Goal: Task Accomplishment & Management: Use online tool/utility

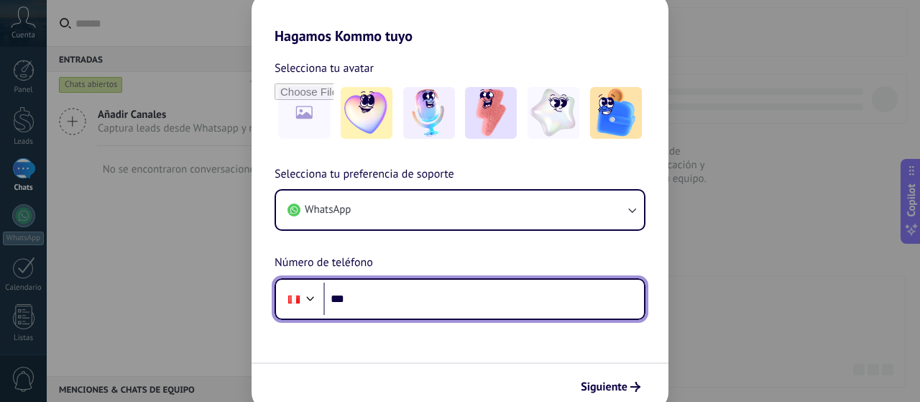
click at [384, 303] on input "***" at bounding box center [483, 298] width 321 height 33
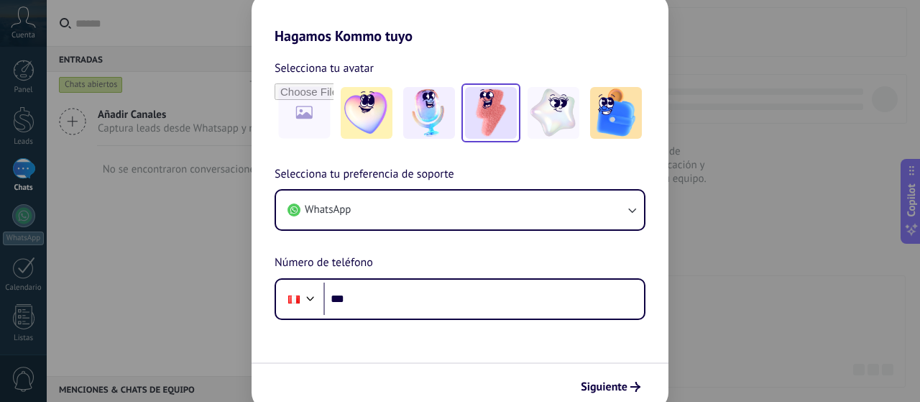
click at [507, 105] on img at bounding box center [491, 113] width 52 height 52
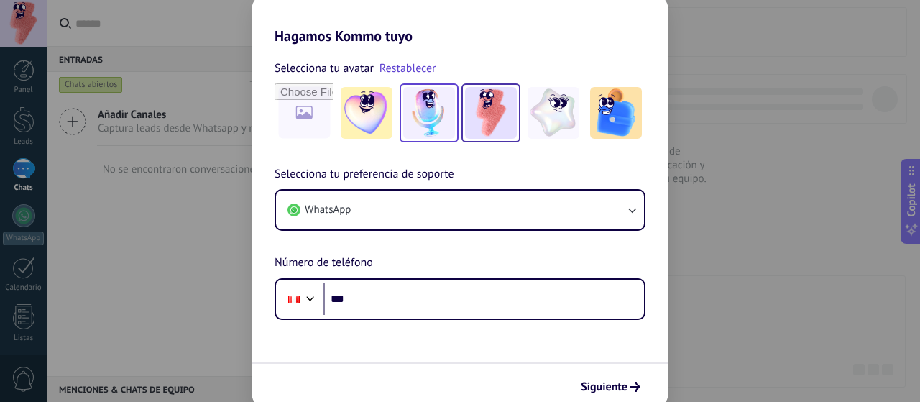
click at [434, 112] on img at bounding box center [429, 113] width 52 height 52
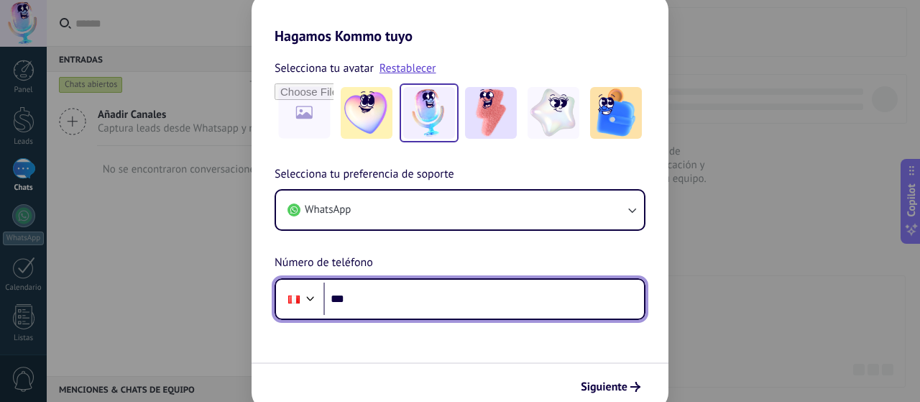
click at [375, 295] on input "***" at bounding box center [483, 298] width 321 height 33
type input "**********"
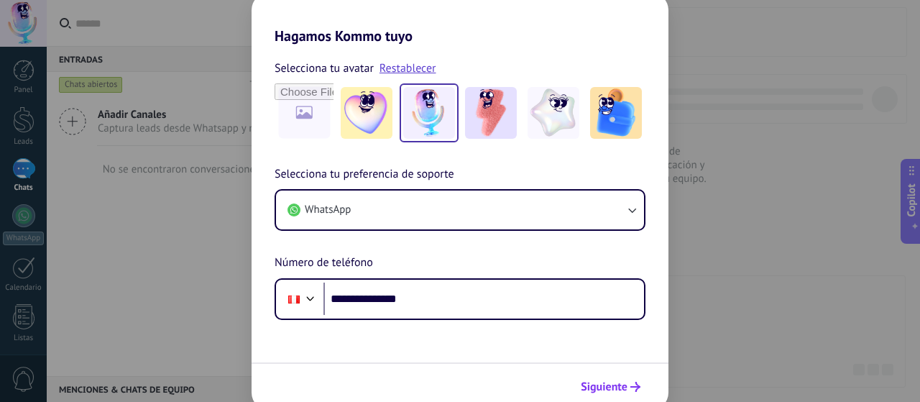
click at [604, 389] on span "Siguiente" at bounding box center [604, 387] width 47 height 10
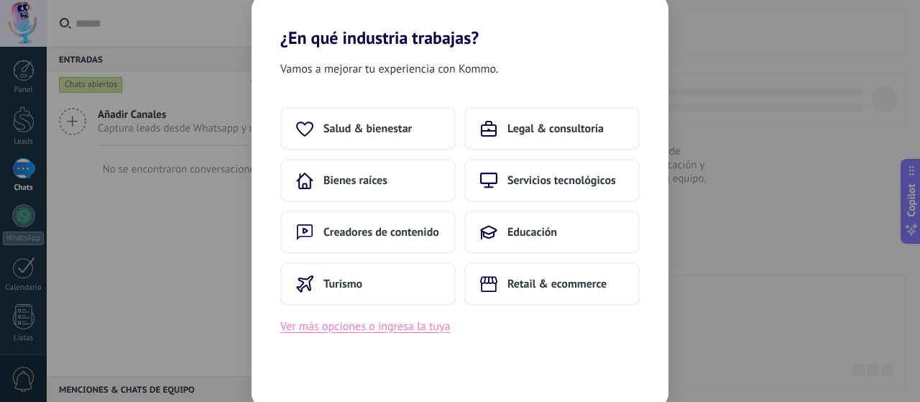
click at [394, 331] on button "Ver más opciones o ingresa la tuya" at bounding box center [365, 326] width 170 height 19
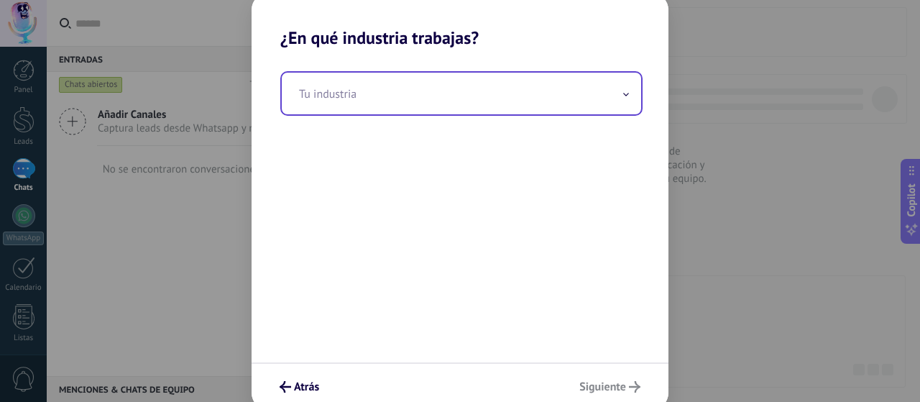
click at [336, 86] on input "text" at bounding box center [461, 94] width 359 height 42
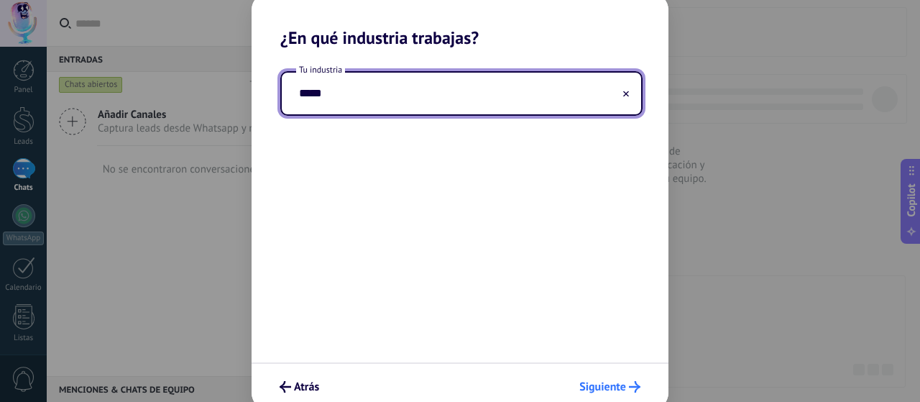
type input "*****"
click at [608, 384] on span "Siguiente" at bounding box center [602, 387] width 47 height 10
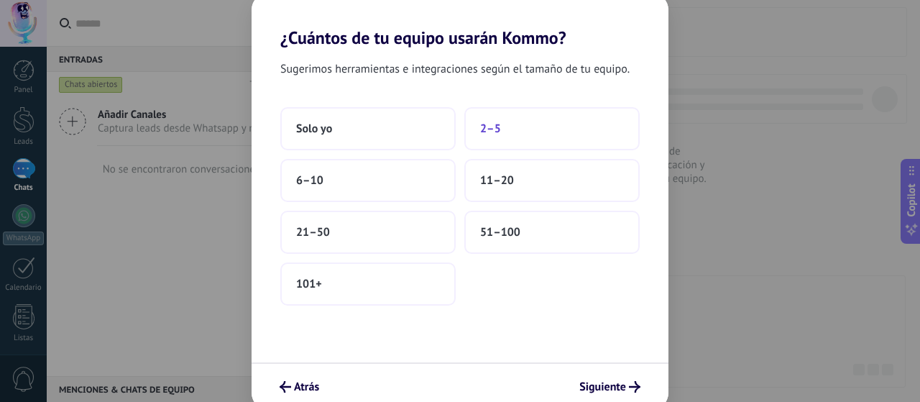
click at [494, 134] on span "2–5" at bounding box center [490, 128] width 21 height 14
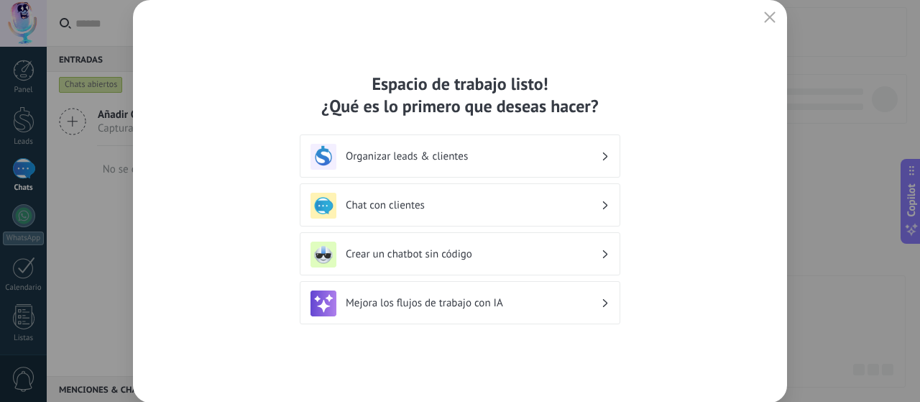
click at [503, 157] on h3 "Organizar leads & clientes" at bounding box center [473, 156] width 255 height 14
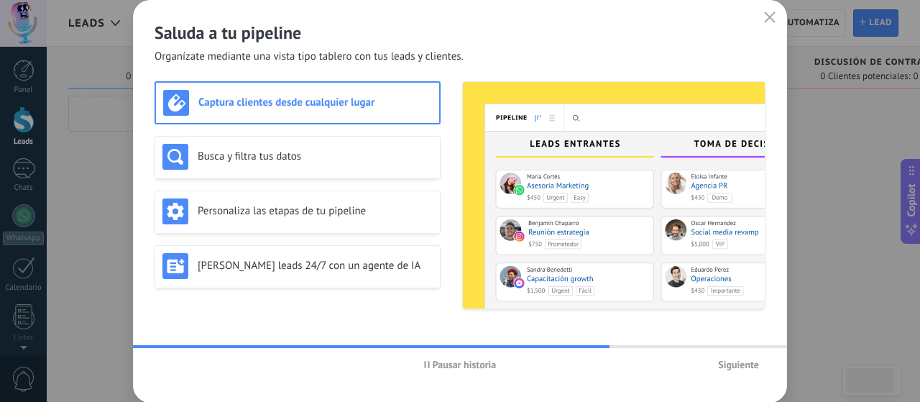
click at [736, 360] on span "Siguiente" at bounding box center [738, 364] width 41 height 10
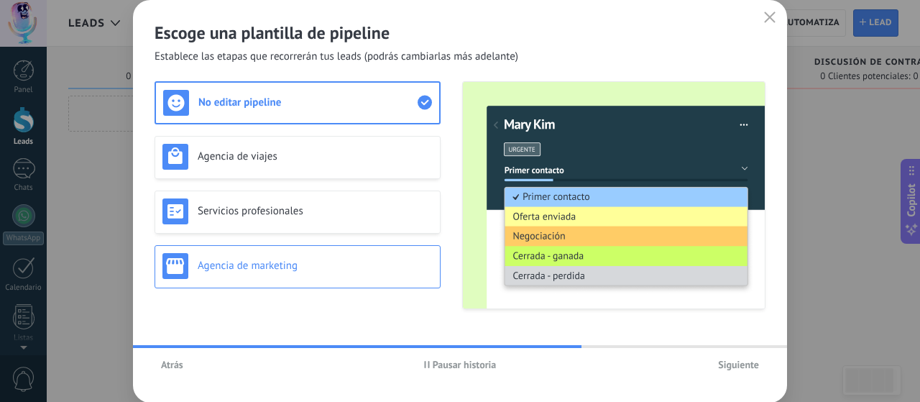
click at [374, 274] on div "Agencia de marketing" at bounding box center [297, 266] width 270 height 26
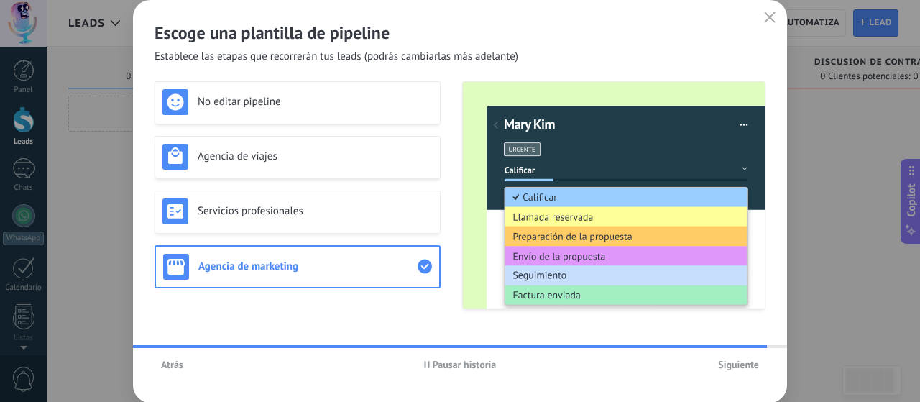
click at [743, 369] on span "Siguiente" at bounding box center [738, 364] width 41 height 10
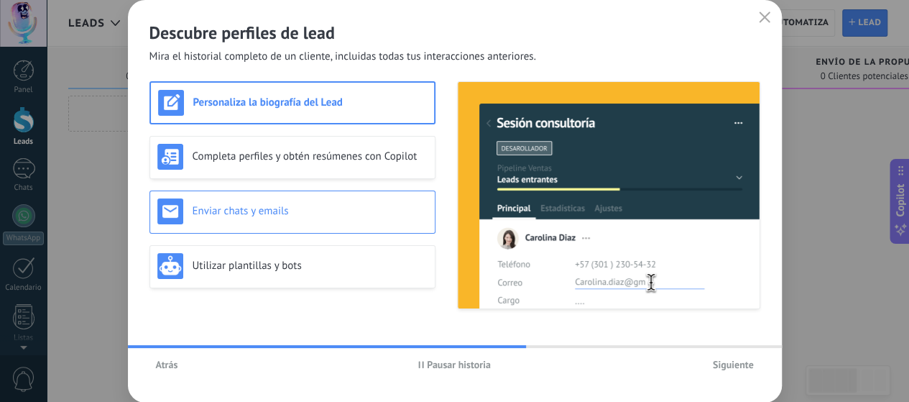
click at [264, 219] on div "Enviar chats y emails" at bounding box center [292, 211] width 270 height 26
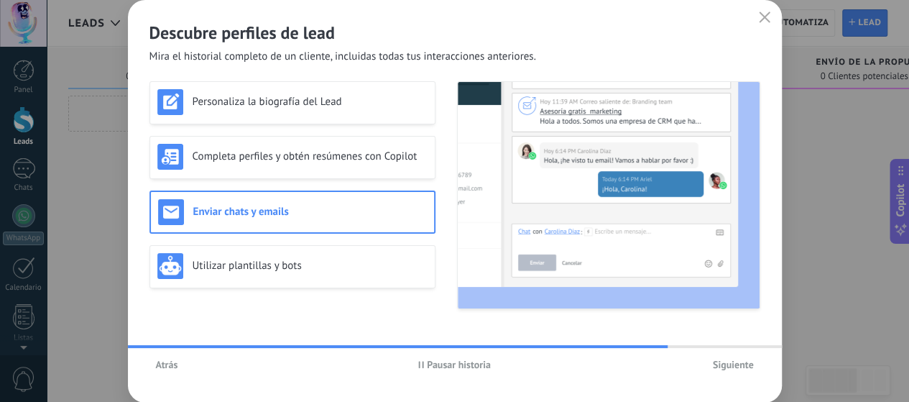
click at [732, 366] on span "Siguiente" at bounding box center [733, 364] width 41 height 10
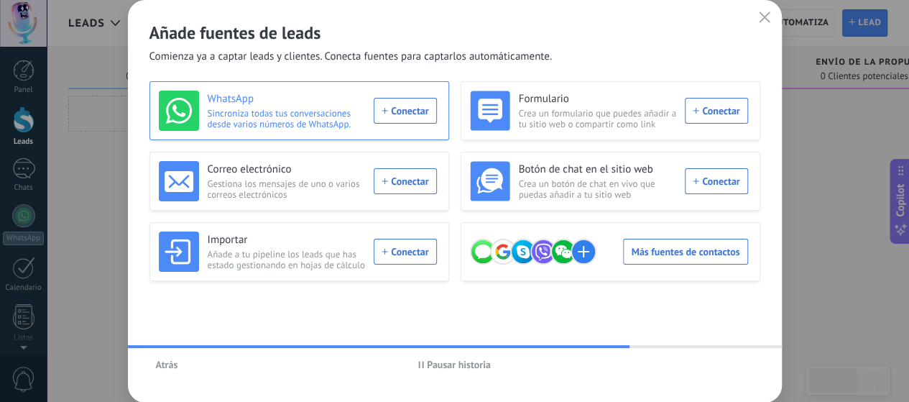
click at [420, 121] on div "WhatsApp Sincroniza todas tus conversaciones desde varios números de WhatsApp. …" at bounding box center [298, 111] width 278 height 40
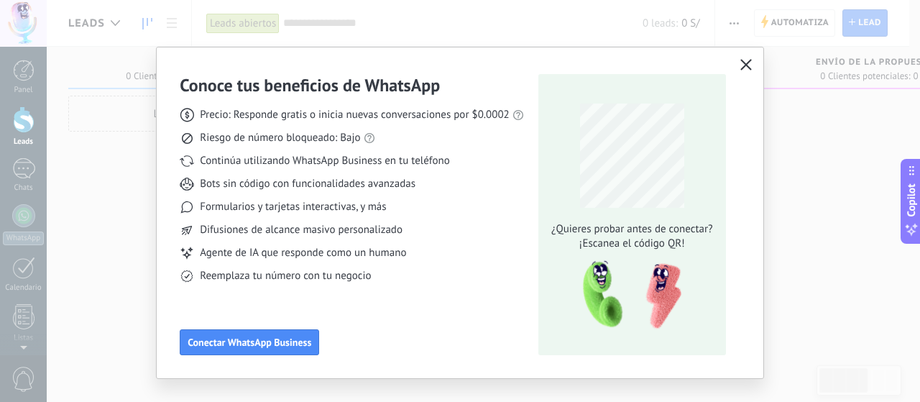
click at [741, 66] on icon "button" at bounding box center [745, 64] width 11 height 11
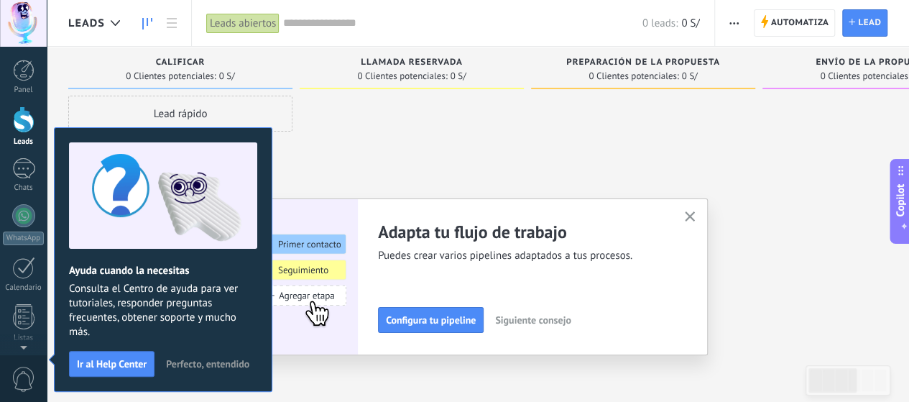
click at [194, 360] on span "Perfecto, entendido" at bounding box center [207, 364] width 83 height 10
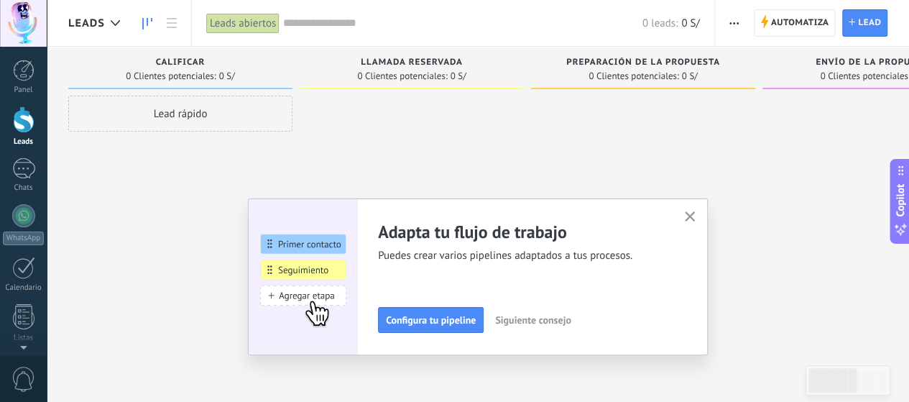
click at [695, 219] on icon "button" at bounding box center [690, 216] width 11 height 11
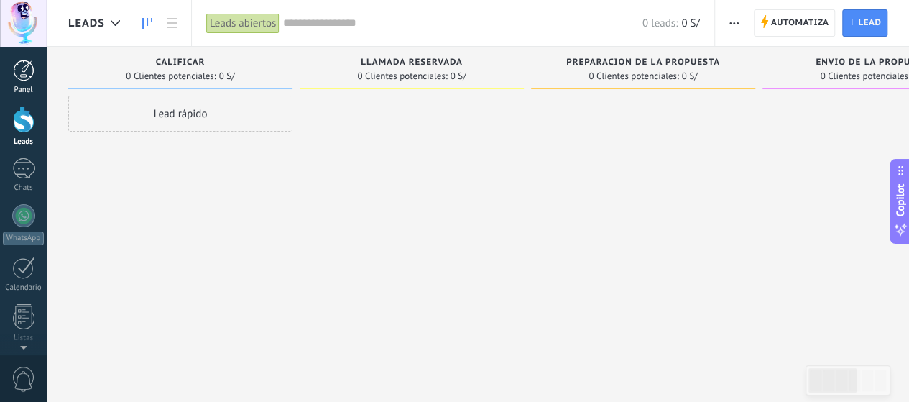
drag, startPoint x: 26, startPoint y: 75, endPoint x: 39, endPoint y: 63, distance: 17.8
click at [39, 63] on link "Panel" at bounding box center [23, 77] width 47 height 35
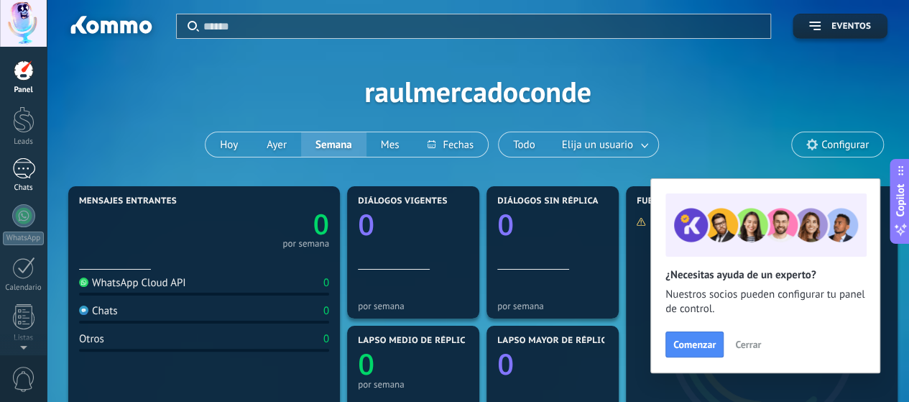
click at [29, 169] on div at bounding box center [23, 168] width 23 height 21
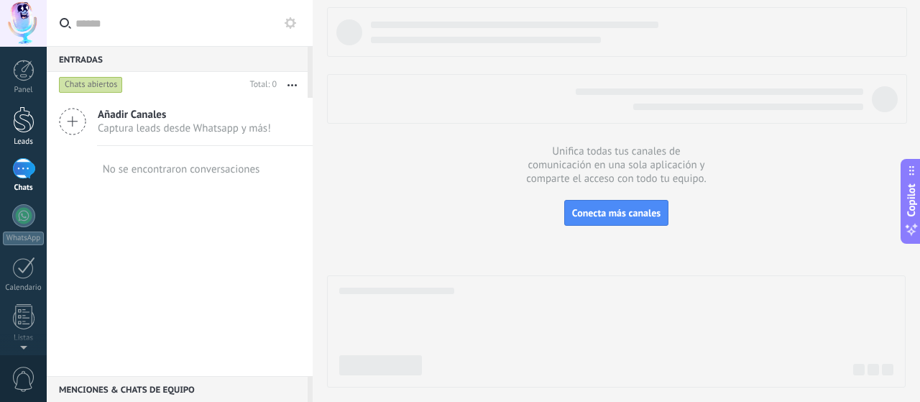
click at [34, 128] on div at bounding box center [24, 119] width 22 height 27
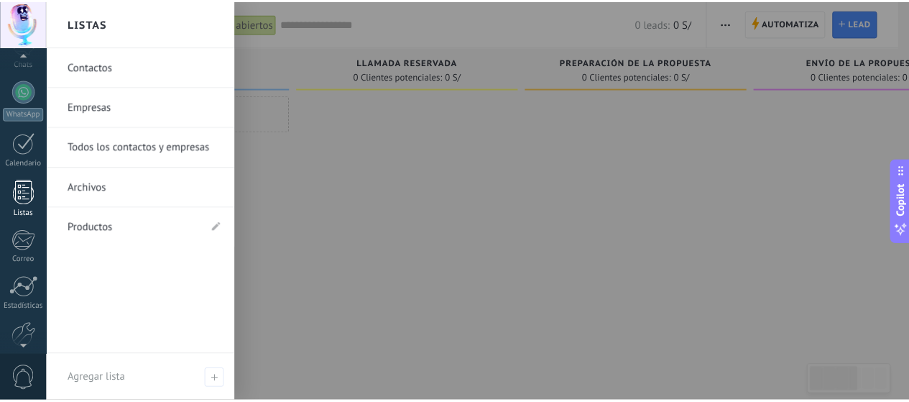
scroll to position [125, 0]
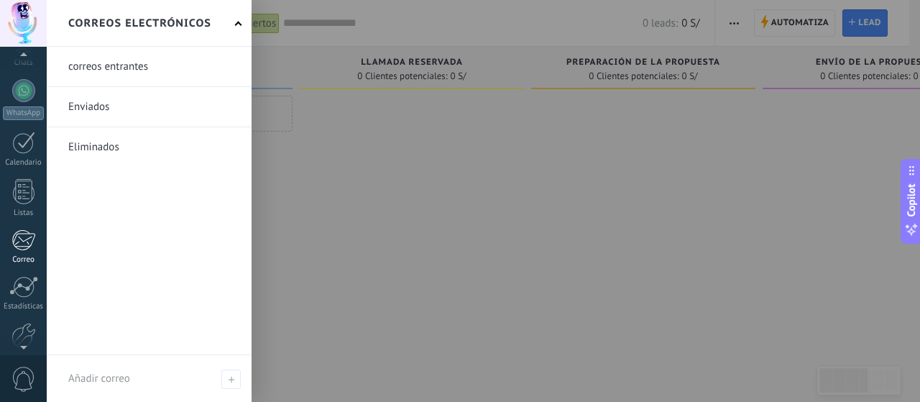
click at [19, 250] on link "Correo" at bounding box center [23, 246] width 47 height 35
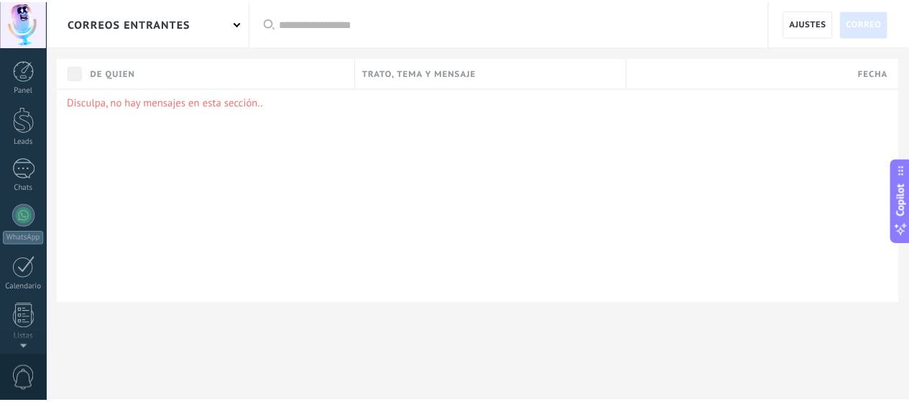
scroll to position [190, 0]
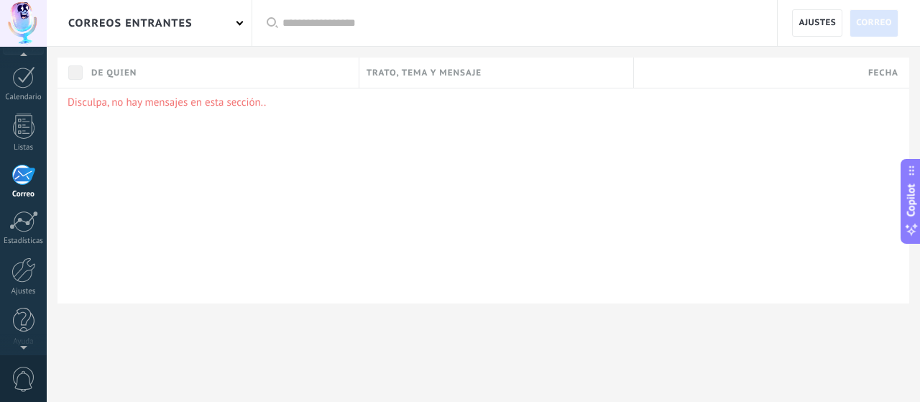
click at [239, 27] on div "correos entrantes" at bounding box center [149, 23] width 205 height 46
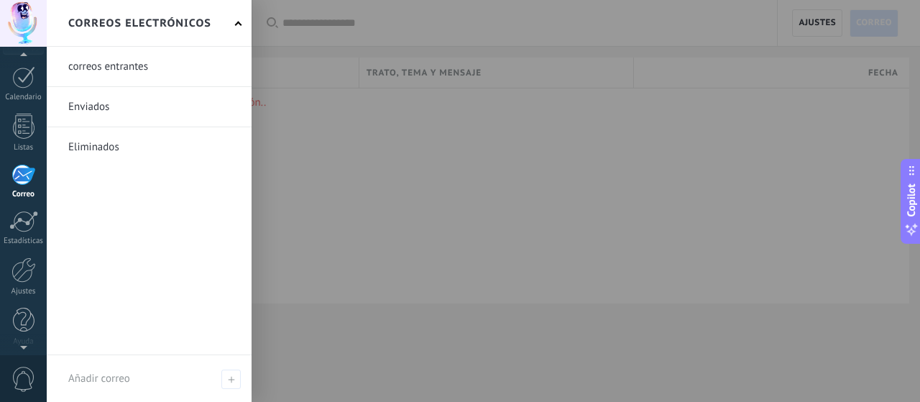
click at [239, 27] on div "Correos electrónicos" at bounding box center [149, 23] width 205 height 47
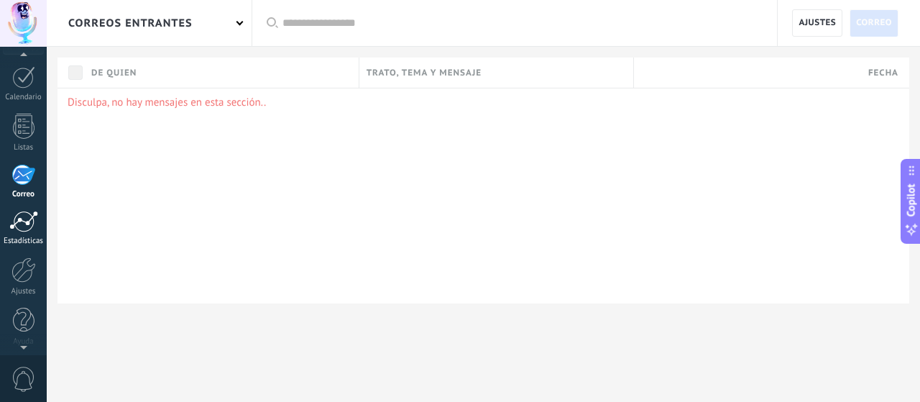
click at [30, 232] on link "Estadísticas" at bounding box center [23, 228] width 47 height 35
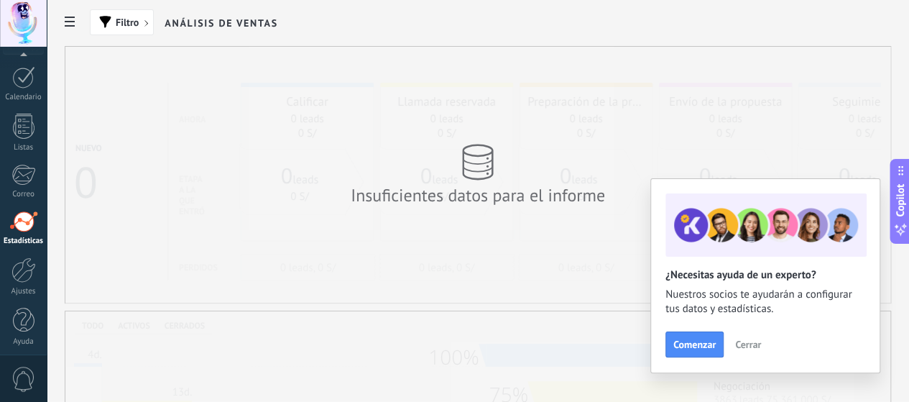
scroll to position [195, 0]
click at [752, 344] on span "Cerrar" at bounding box center [748, 344] width 26 height 10
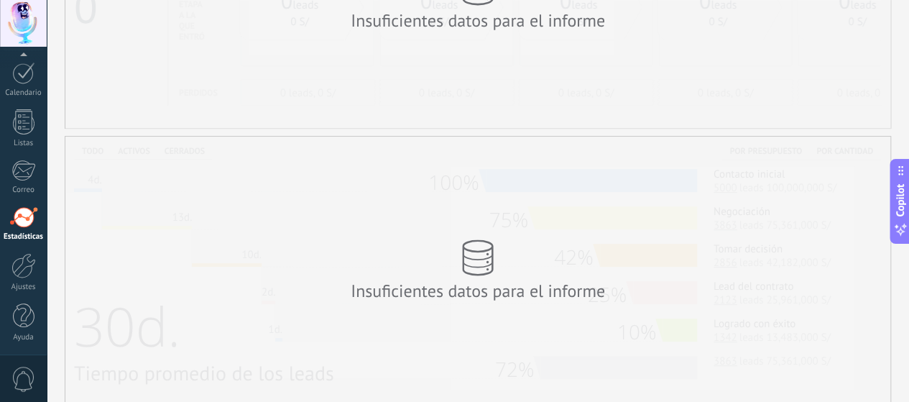
scroll to position [437, 0]
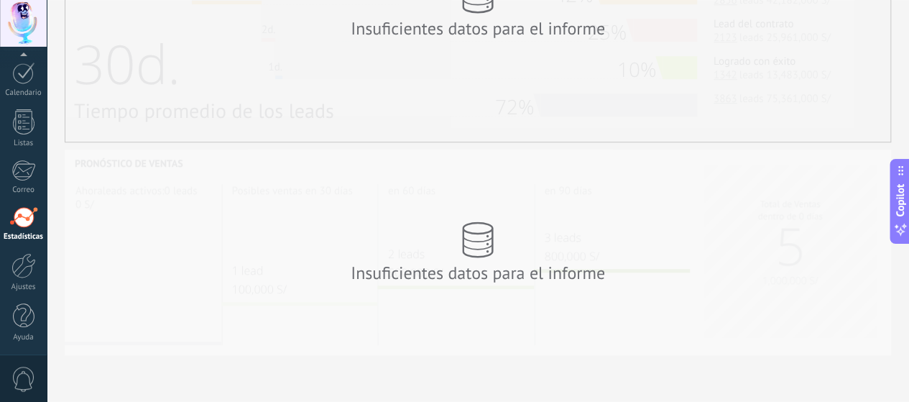
click at [33, 98] on div "Panel Leads Chats WhatsApp Clientes" at bounding box center [23, 111] width 47 height 492
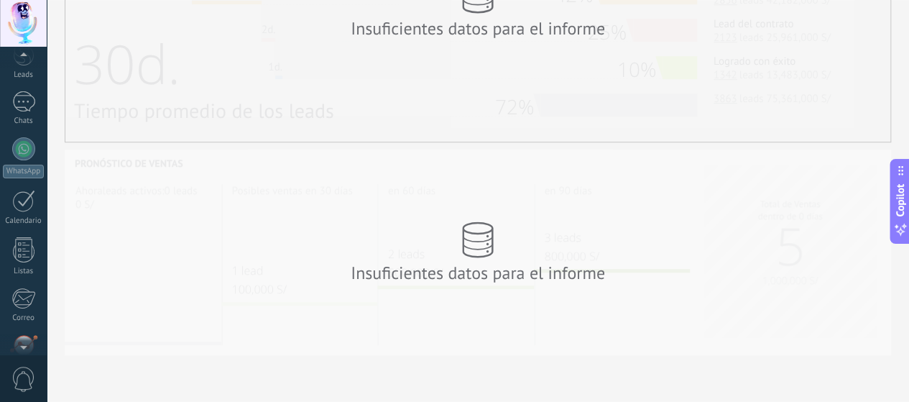
scroll to position [195, 0]
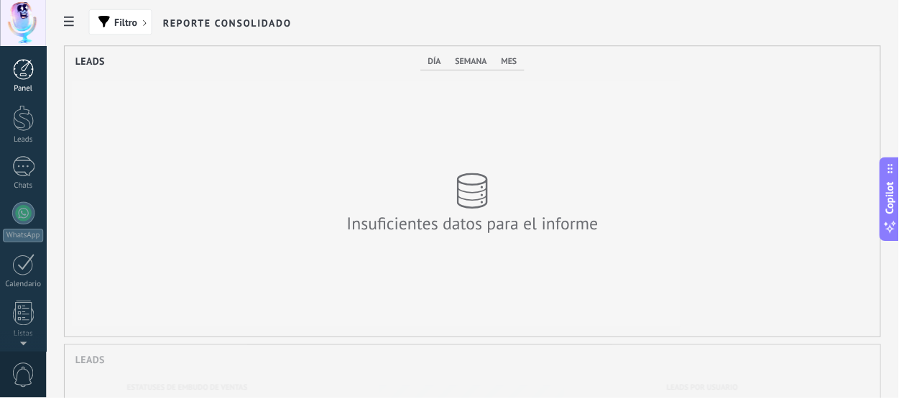
scroll to position [718341, 717999]
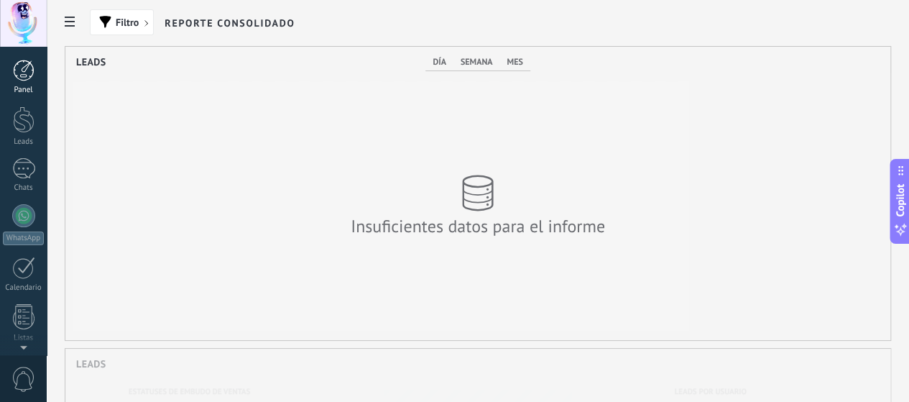
click at [22, 78] on div at bounding box center [24, 71] width 22 height 22
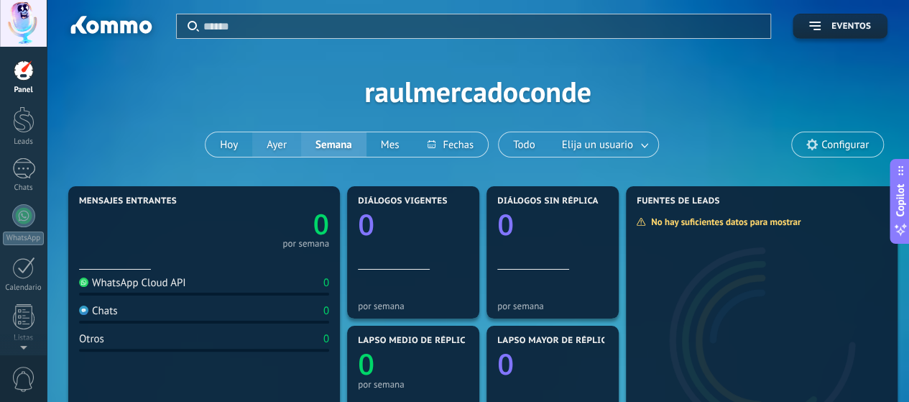
click at [277, 141] on button "Ayer" at bounding box center [276, 144] width 49 height 24
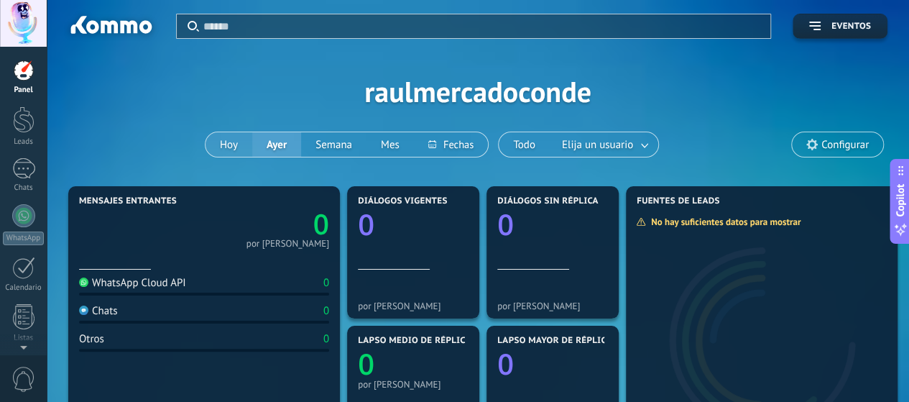
click at [222, 146] on button "Hoy" at bounding box center [229, 144] width 47 height 24
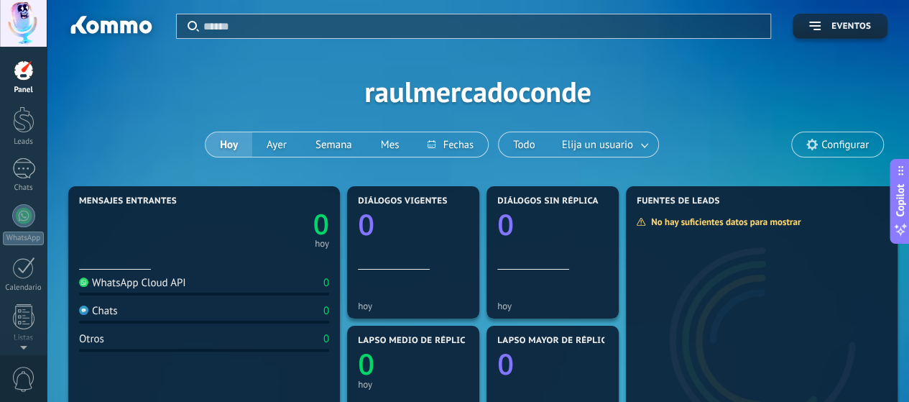
drag, startPoint x: 307, startPoint y: 256, endPoint x: 678, endPoint y: 98, distance: 403.5
click at [678, 98] on div "Aplicar Eventos raulmercadoconde [PERSON_NAME] Semana Mes Todo Elija un usuario…" at bounding box center [477, 91] width 819 height 183
